Goal: Transaction & Acquisition: Purchase product/service

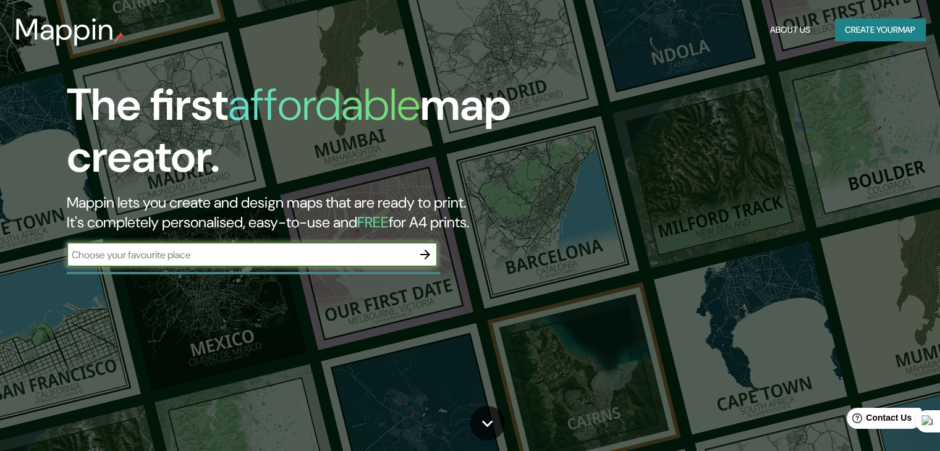
click at [191, 255] on input "text" at bounding box center [240, 255] width 346 height 14
type input "TEMUCO"
click at [420, 253] on icon "button" at bounding box center [425, 254] width 15 height 15
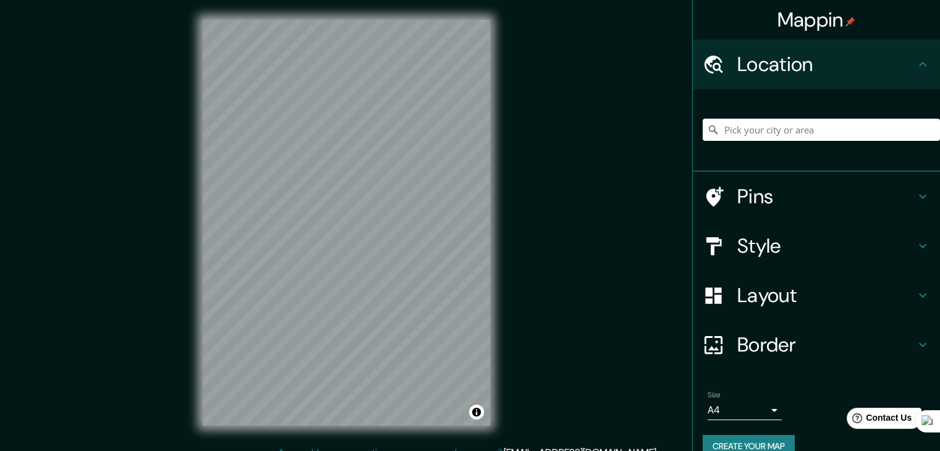
click at [750, 123] on input "Pick your city or area" at bounding box center [821, 130] width 237 height 22
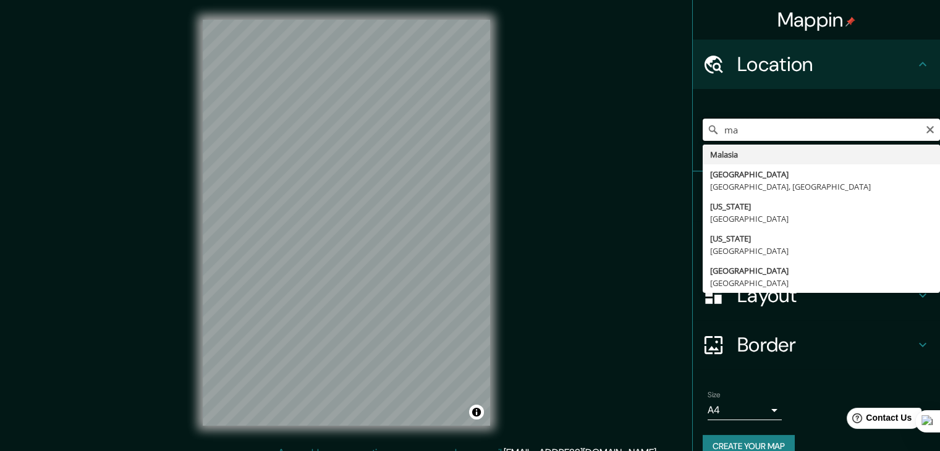
type input "m"
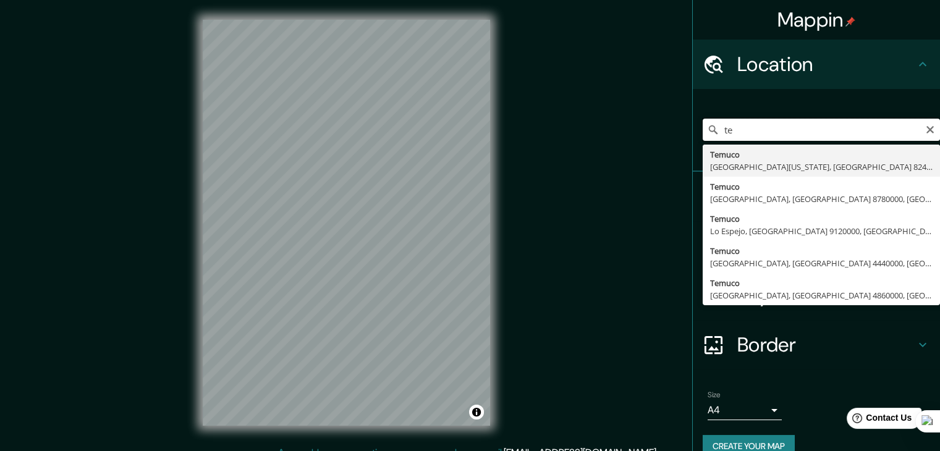
type input "t"
type input "l"
type input "[GEOGRAPHIC_DATA], [GEOGRAPHIC_DATA], [GEOGRAPHIC_DATA]"
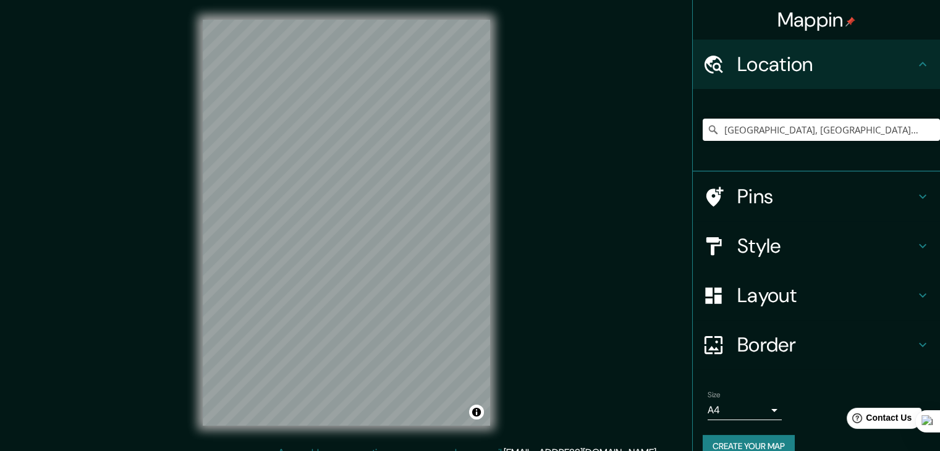
click at [148, 287] on div "Mappin Location [GEOGRAPHIC_DATA], [GEOGRAPHIC_DATA], [GEOGRAPHIC_DATA] Pins St…" at bounding box center [470, 232] width 940 height 465
click at [788, 245] on h4 "Style" at bounding box center [826, 246] width 178 height 25
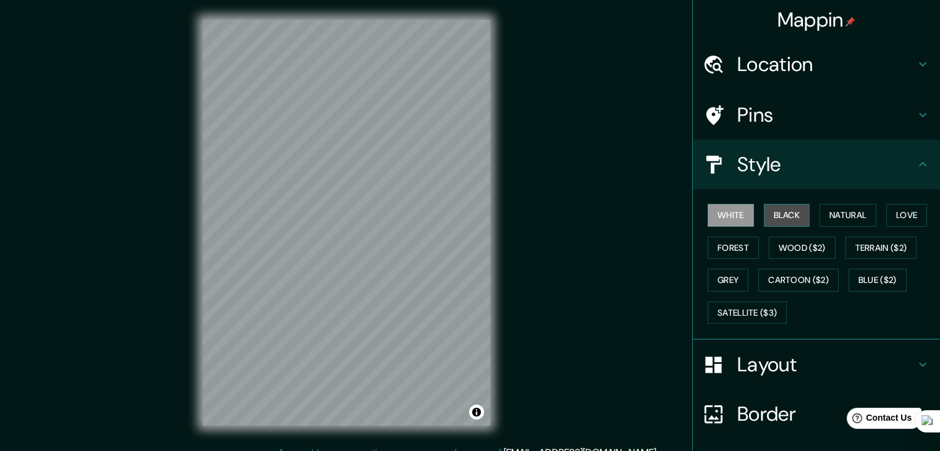
click at [771, 218] on button "Black" at bounding box center [787, 215] width 46 height 23
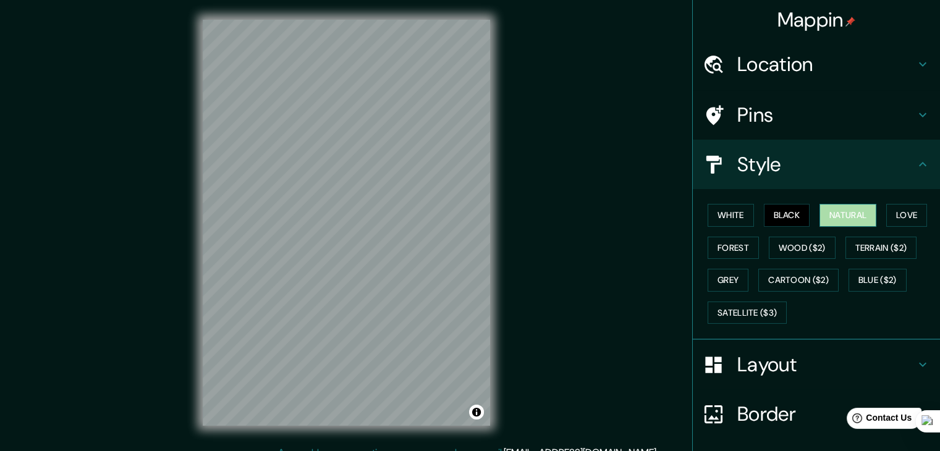
click at [842, 212] on button "Natural" at bounding box center [848, 215] width 57 height 23
click at [910, 212] on button "Love" at bounding box center [906, 215] width 41 height 23
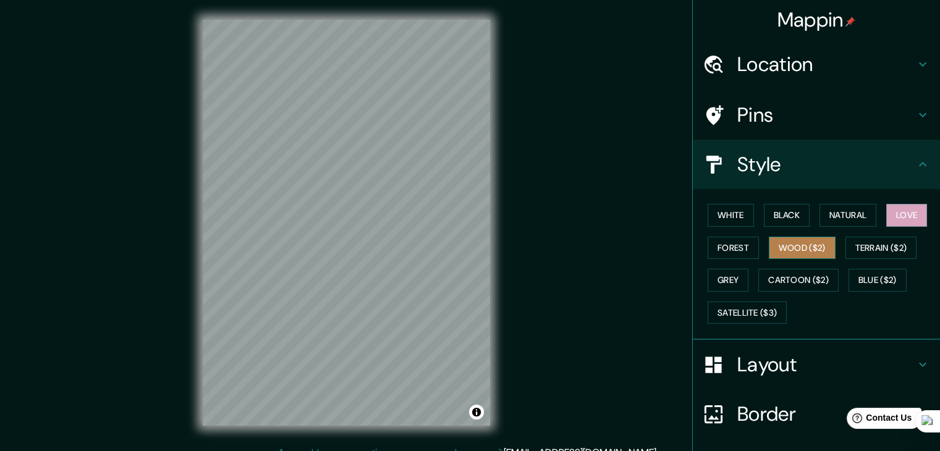
click at [785, 246] on button "Wood ($2)" at bounding box center [802, 248] width 67 height 23
click at [714, 250] on button "Forest" at bounding box center [733, 248] width 51 height 23
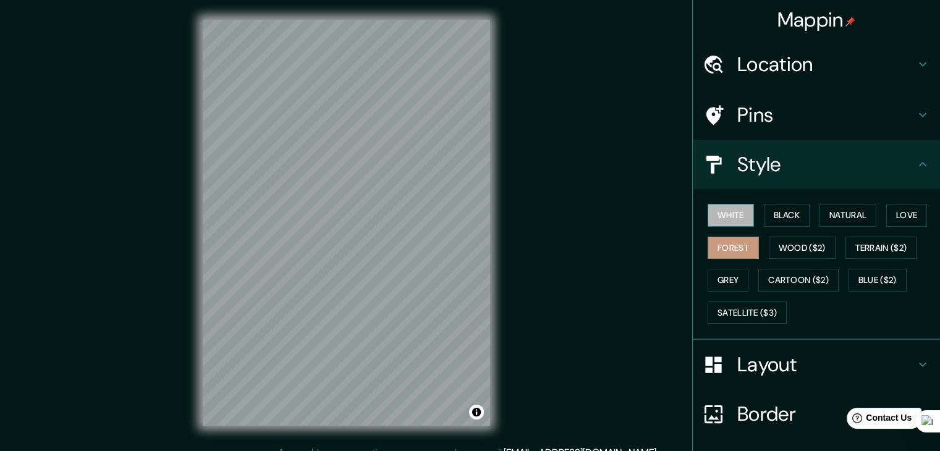
click at [721, 211] on button "White" at bounding box center [731, 215] width 46 height 23
click at [856, 210] on button "Natural" at bounding box center [848, 215] width 57 height 23
